Goal: Navigation & Orientation: Find specific page/section

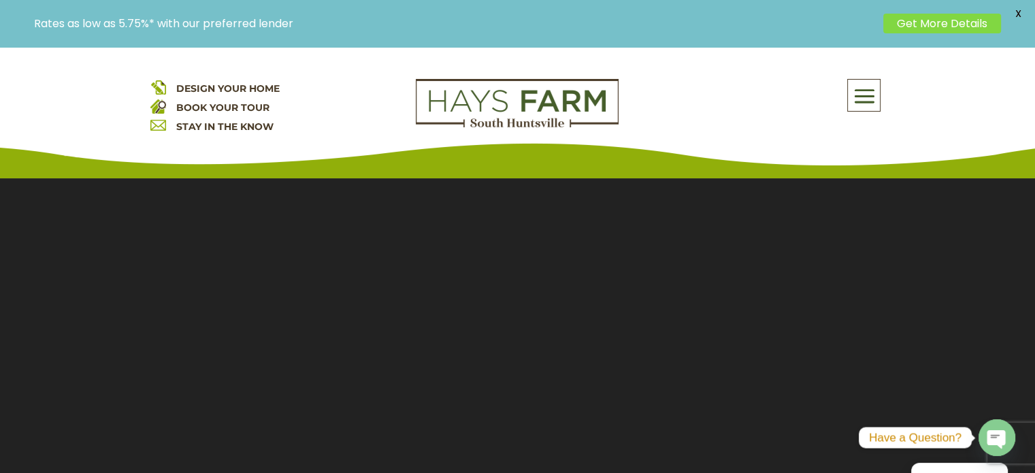
click at [866, 91] on span at bounding box center [864, 95] width 32 height 31
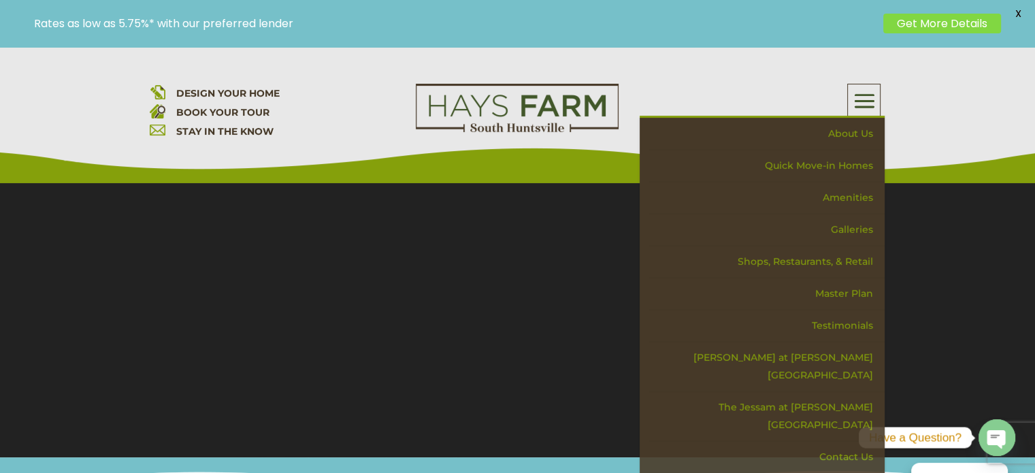
scroll to position [204, 0]
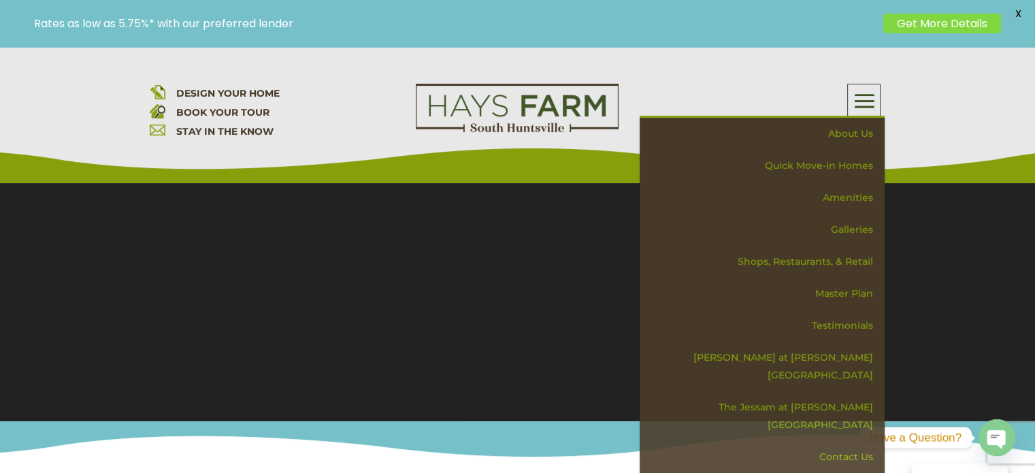
click at [925, 108] on div "DESIGN YOUR HOME BOOK YOUR TOUR STAY IN THE KNOW About Us Quick Move-in Homes A…" at bounding box center [517, 115] width 1035 height 136
click at [702, 105] on div "About Us Quick Move-in Homes Amenities Galleries Shops, Restaurants, & Retail M…" at bounding box center [762, 100] width 245 height 33
click at [736, 89] on div "About Us Quick Move-in Homes Amenities Galleries Shops, Restaurants, & Retail M…" at bounding box center [762, 100] width 245 height 33
click at [563, 7] on div "Rates as low as 5.75%* with our preferred lender Get More Details X" at bounding box center [517, 23] width 1035 height 47
click at [874, 133] on link "About Us" at bounding box center [766, 134] width 235 height 32
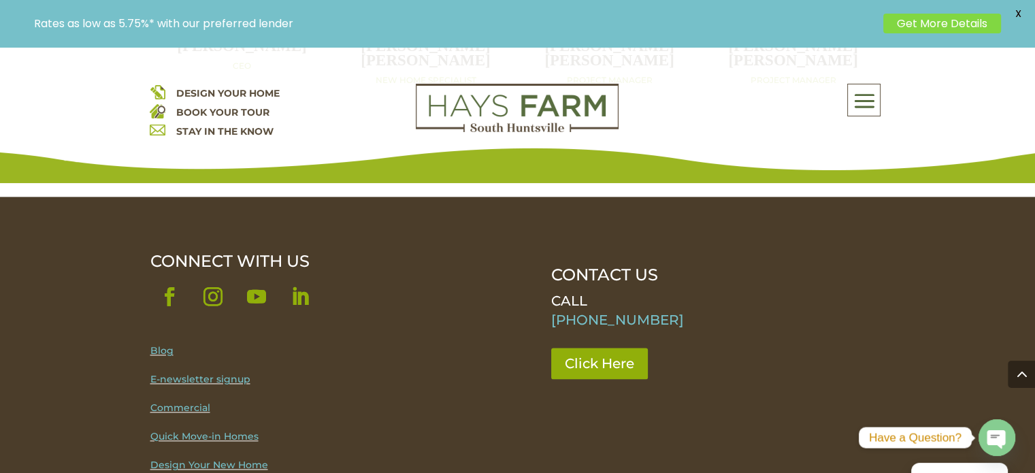
scroll to position [1837, 0]
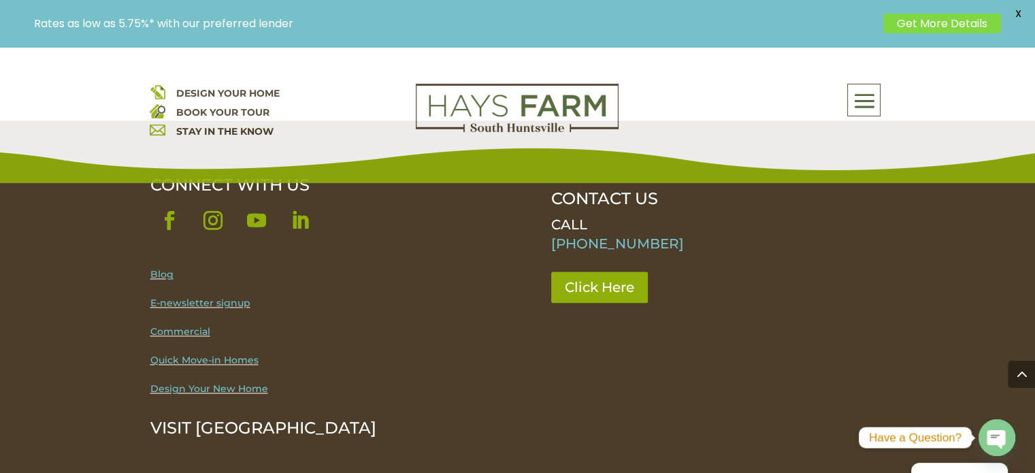
click at [158, 268] on link "Blog" at bounding box center [161, 274] width 23 height 12
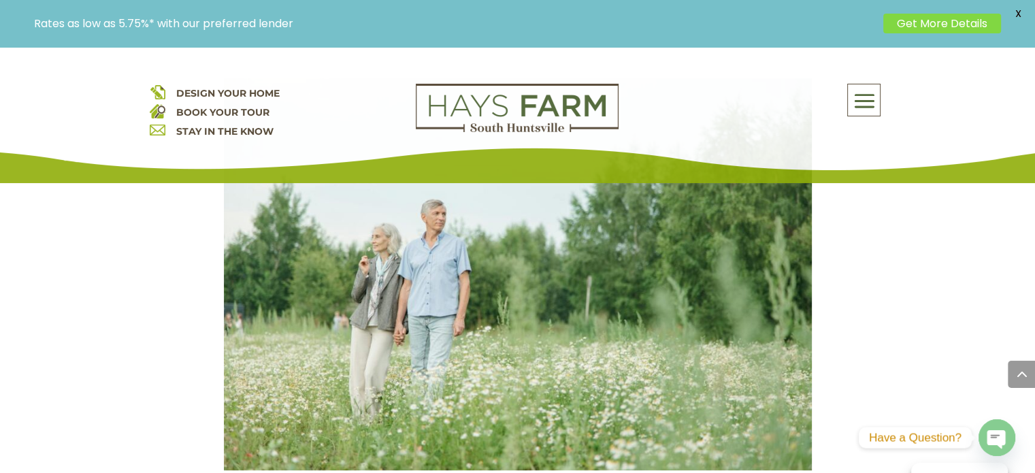
scroll to position [612, 0]
